Goal: Check status: Check status

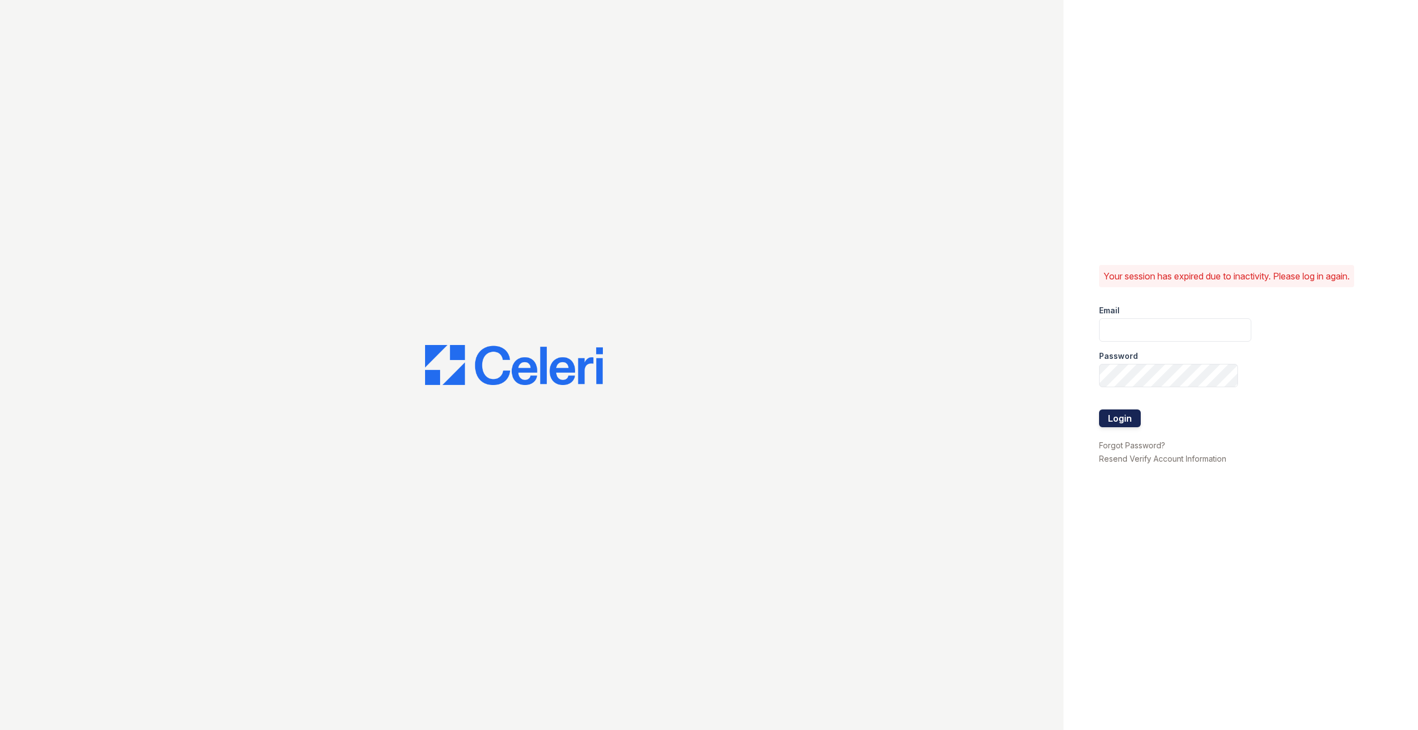
type input "esmeraldavaldivia@spmlv.com"
click at [1126, 420] on button "Login" at bounding box center [1120, 419] width 42 height 18
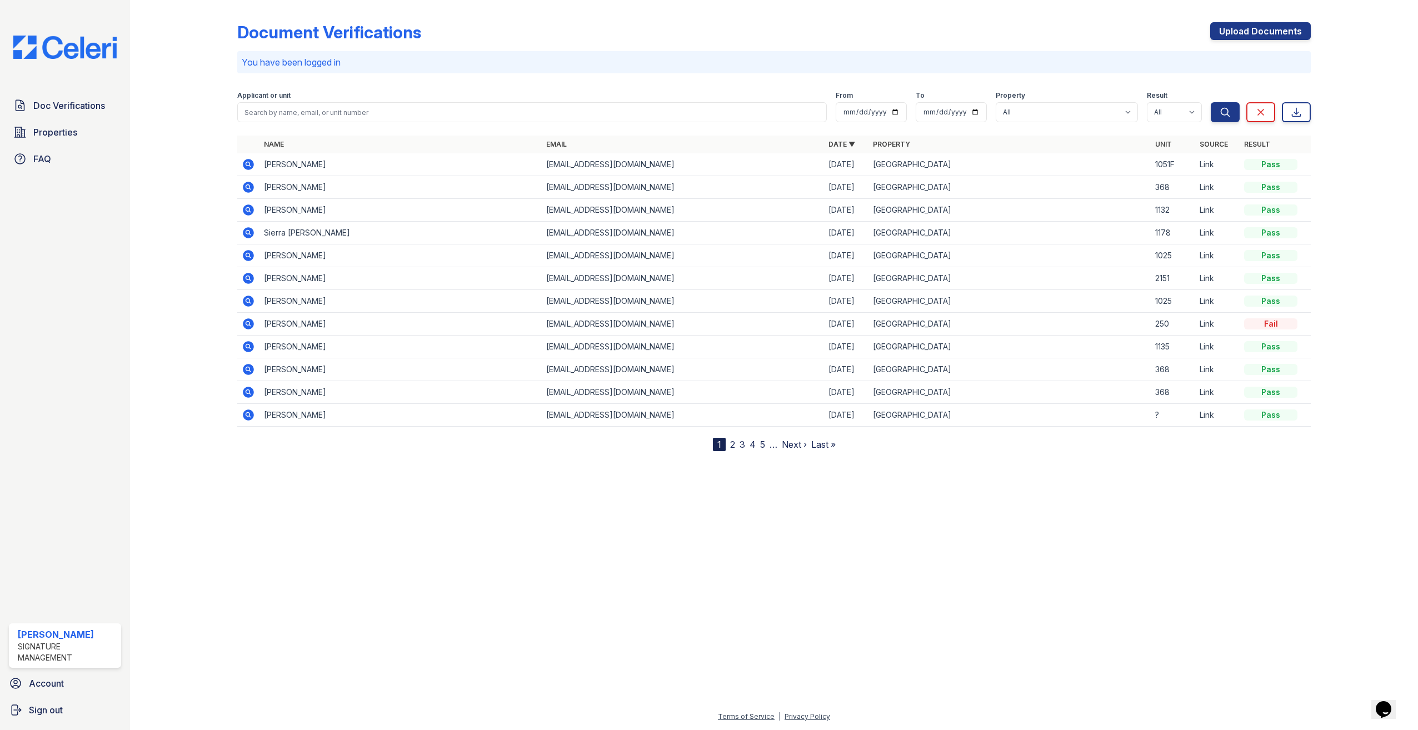
click at [248, 165] on icon at bounding box center [247, 163] width 3 height 3
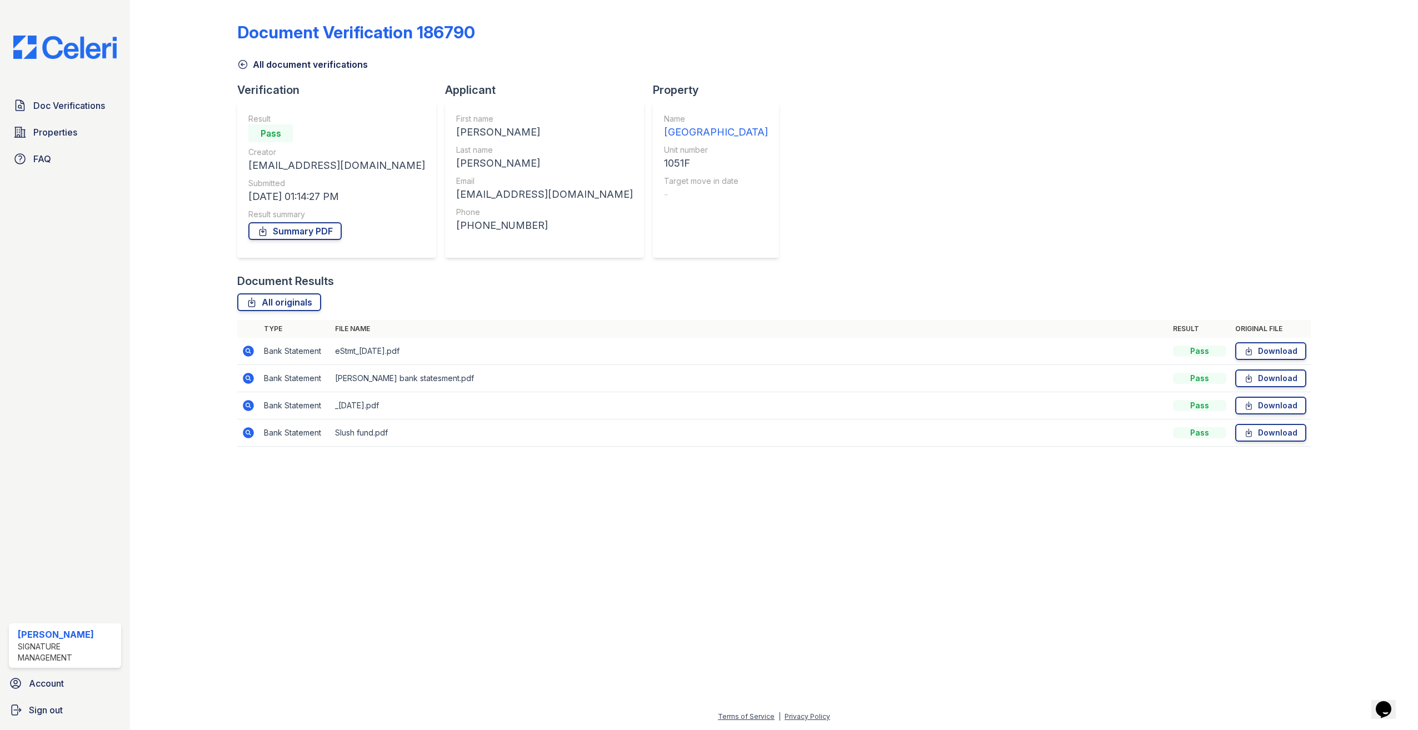
click at [1144, 196] on div "Document Verification 186790 All document verifications Verification Result Pas…" at bounding box center [774, 230] width 1074 height 453
